Goal: Navigation & Orientation: Find specific page/section

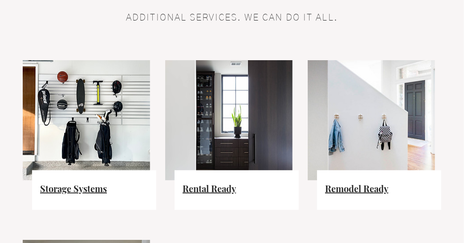
scroll to position [612, 0]
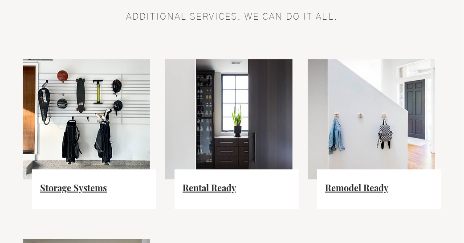
click at [72, 181] on span "Storage Systems" at bounding box center [73, 187] width 67 height 12
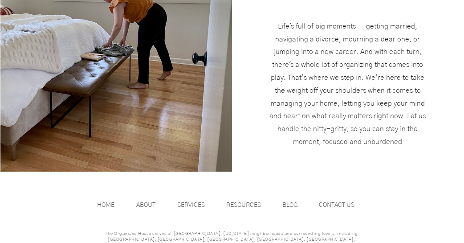
scroll to position [1333, 0]
click at [241, 207] on p "RESOURCES" at bounding box center [244, 204] width 44 height 13
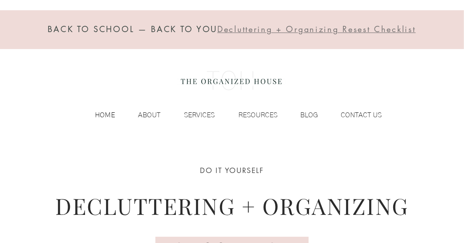
click at [103, 118] on p "HOME" at bounding box center [104, 114] width 29 height 13
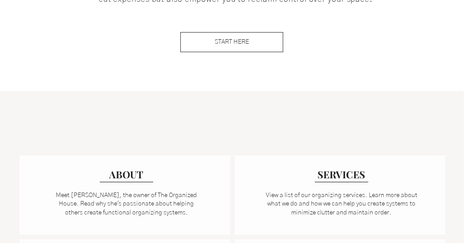
scroll to position [561, 0]
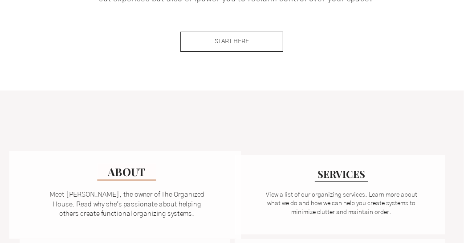
click at [126, 177] on link "ABOUT" at bounding box center [126, 171] width 59 height 17
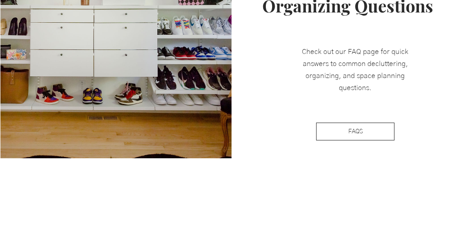
scroll to position [964, 0]
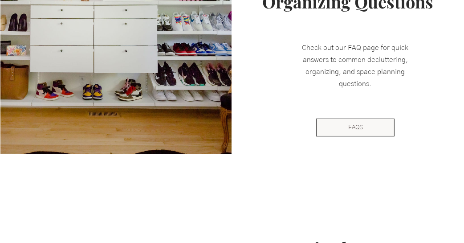
click at [354, 126] on span "FAQS" at bounding box center [355, 127] width 15 height 9
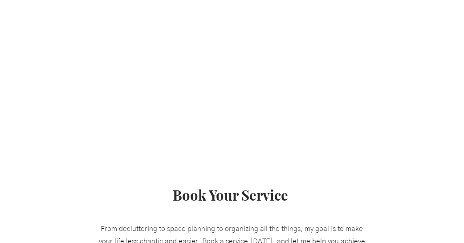
scroll to position [434, 0]
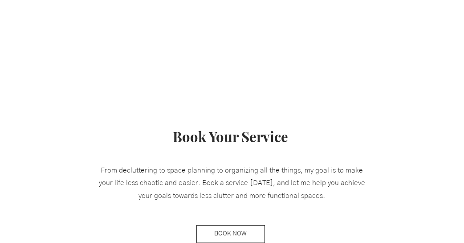
click at [43, 91] on div at bounding box center [232, 171] width 464 height 187
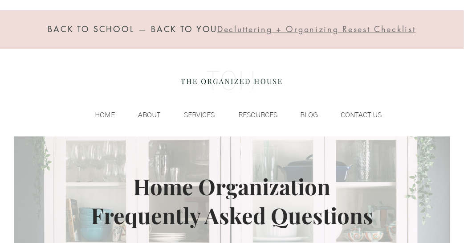
scroll to position [0, 0]
click at [198, 111] on p "SERVICES" at bounding box center [200, 114] width 40 height 13
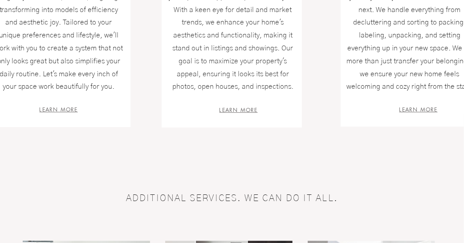
scroll to position [432, 0]
click at [48, 107] on span "LEARN MORE" at bounding box center [59, 109] width 38 height 8
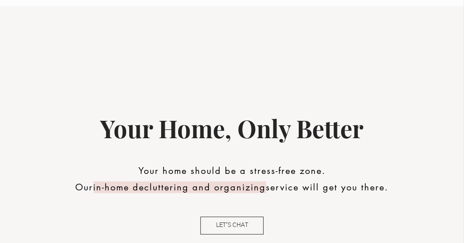
scroll to position [126, 0]
